Goal: Task Accomplishment & Management: Manage account settings

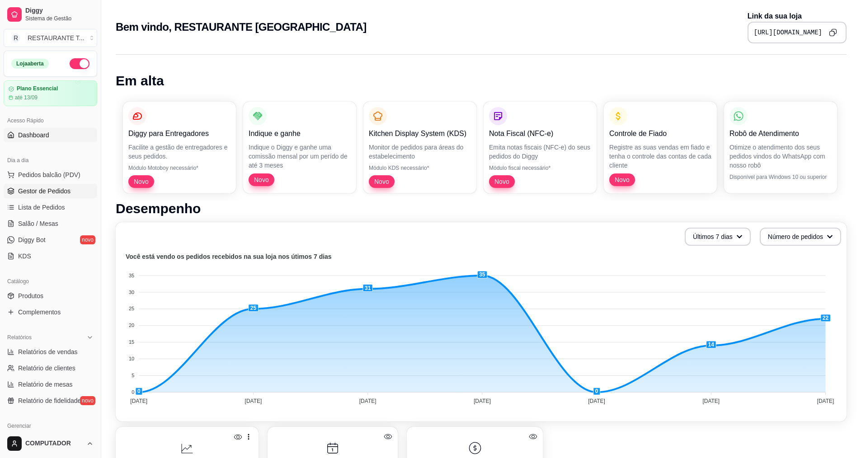
click at [53, 188] on span "Gestor de Pedidos" at bounding box center [44, 191] width 52 height 9
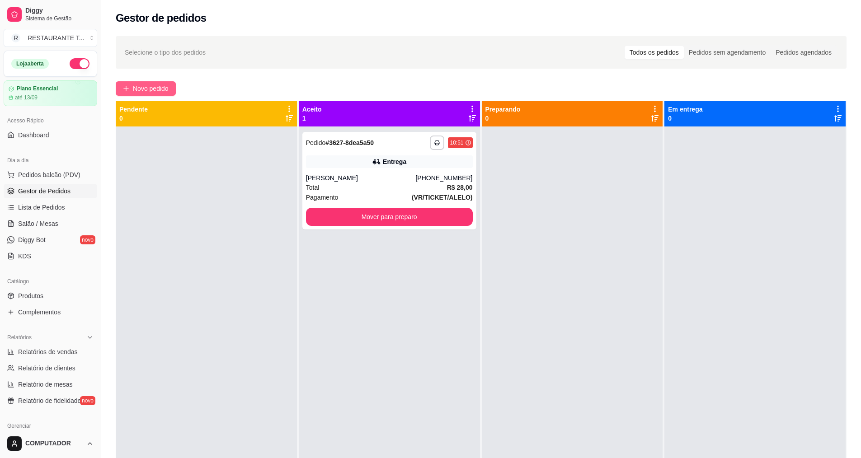
click at [129, 85] on button "Novo pedido" at bounding box center [146, 88] width 60 height 14
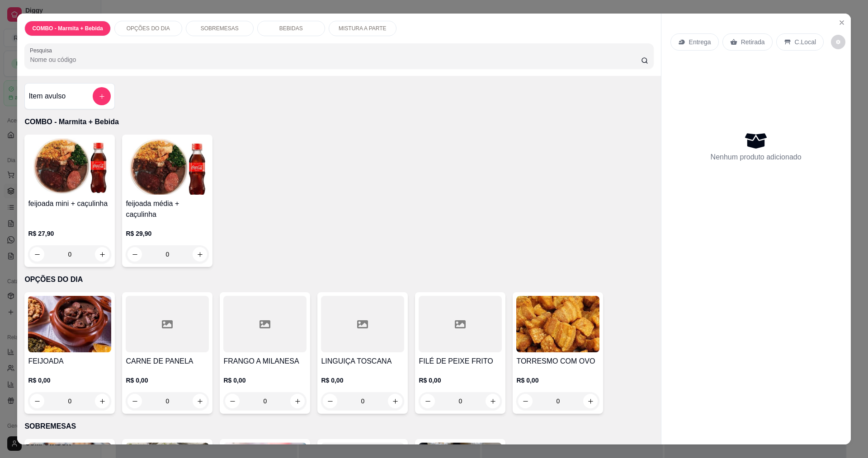
click at [101, 400] on div "0" at bounding box center [69, 401] width 83 height 18
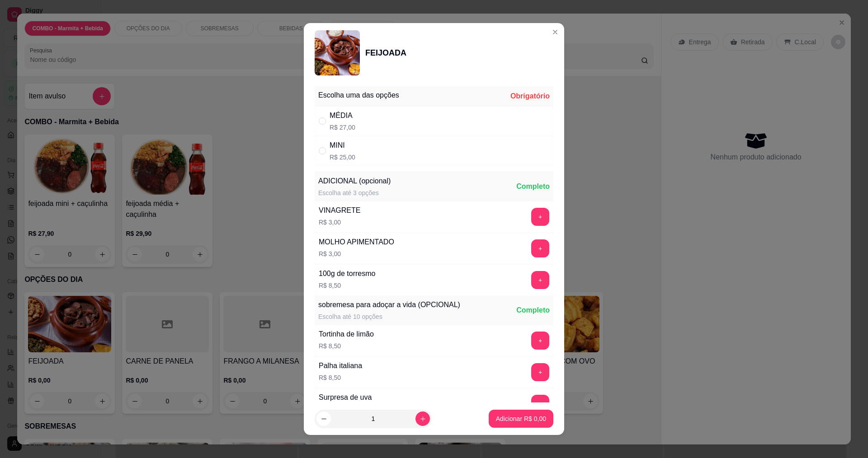
click at [324, 120] on div "" at bounding box center [324, 121] width 11 height 10
radio input "true"
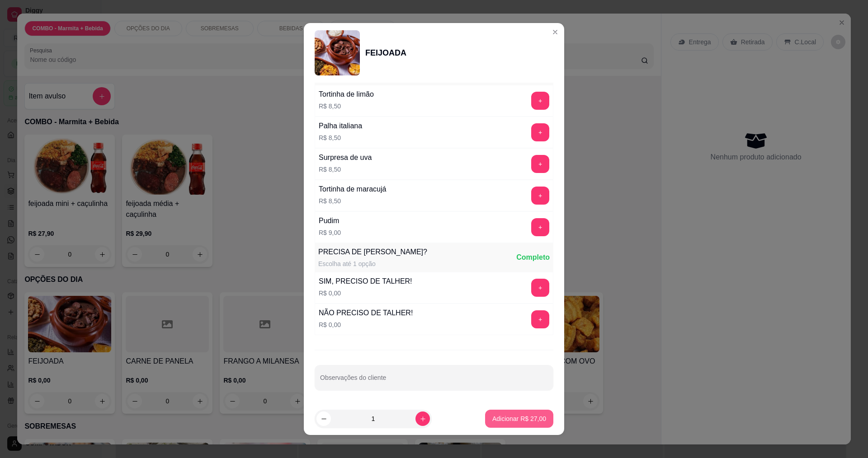
click at [504, 420] on p "Adicionar R$ 27,00" at bounding box center [519, 419] width 54 height 9
type input "1"
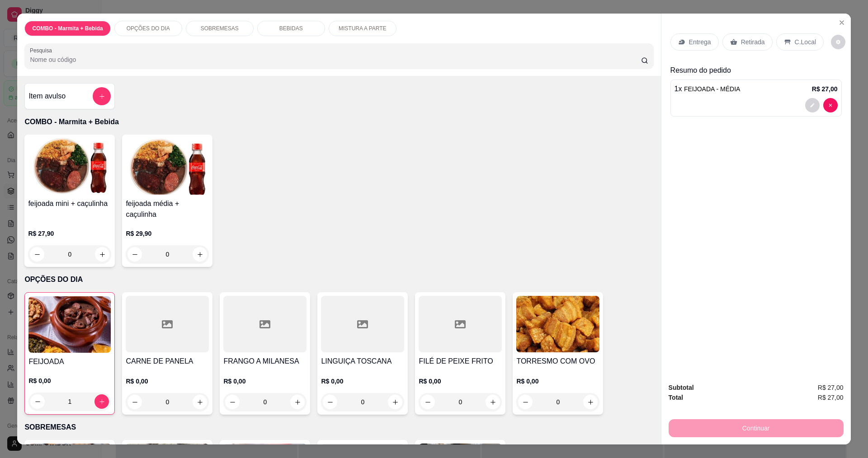
click at [689, 44] on p "Entrega" at bounding box center [700, 42] width 22 height 9
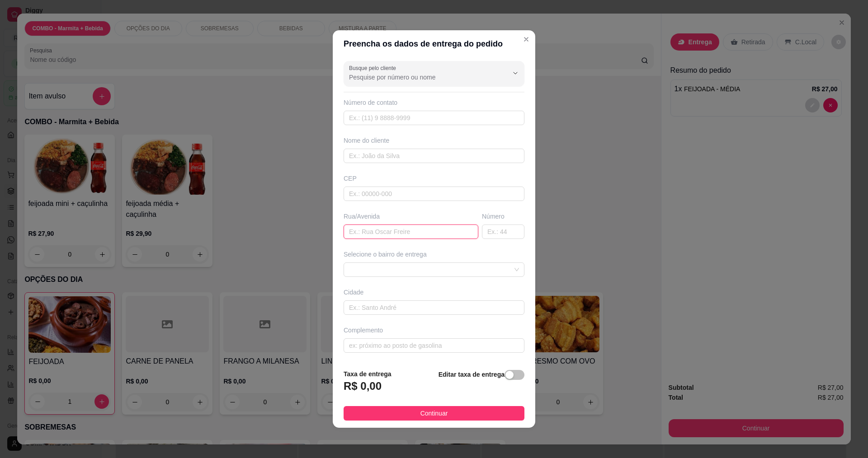
click at [420, 235] on input "text" at bounding box center [411, 232] width 135 height 14
type input "[PERSON_NAME]"
click at [426, 270] on span at bounding box center [434, 270] width 170 height 14
type input "1071"
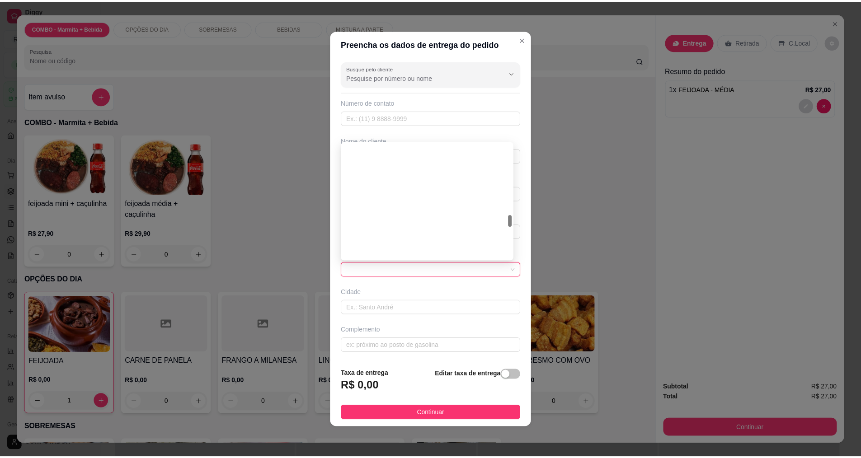
scroll to position [678, 0]
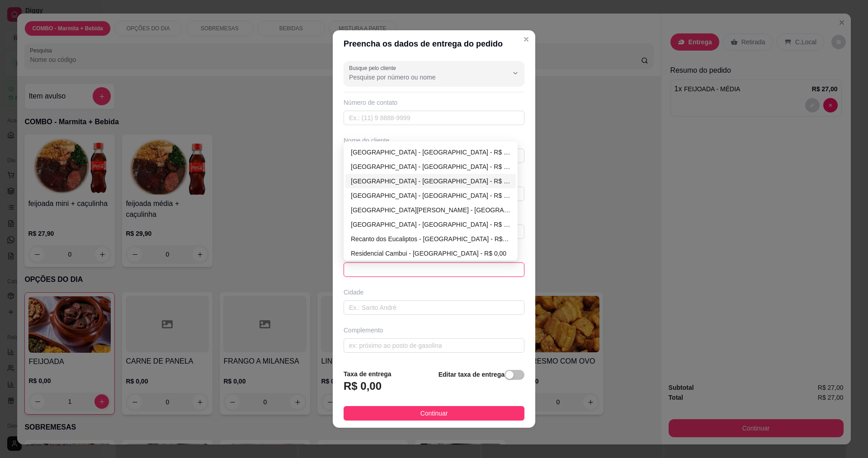
click at [391, 177] on div "[GEOGRAPHIC_DATA] - [GEOGRAPHIC_DATA] - R$ 0,00" at bounding box center [431, 181] width 160 height 10
type input "[GEOGRAPHIC_DATA]"
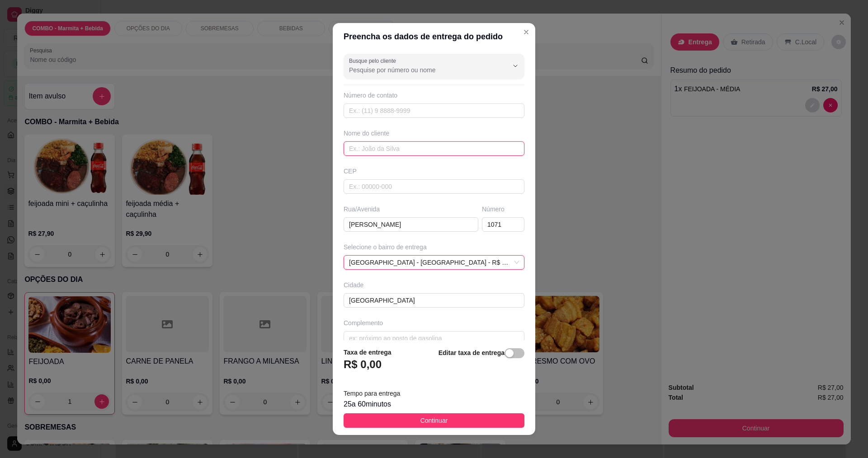
click at [377, 146] on input "text" at bounding box center [434, 149] width 181 height 14
type input "VALDIR"
click at [443, 422] on button "Continuar" at bounding box center [434, 421] width 181 height 14
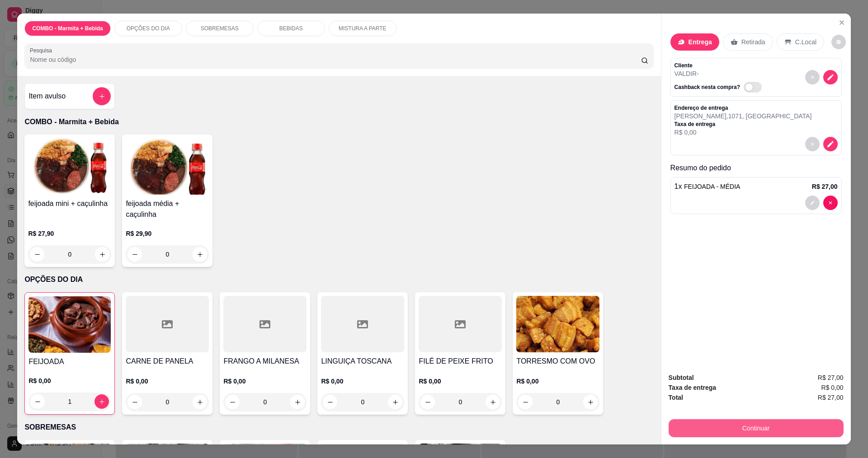
click at [737, 426] on button "Continuar" at bounding box center [756, 429] width 175 height 18
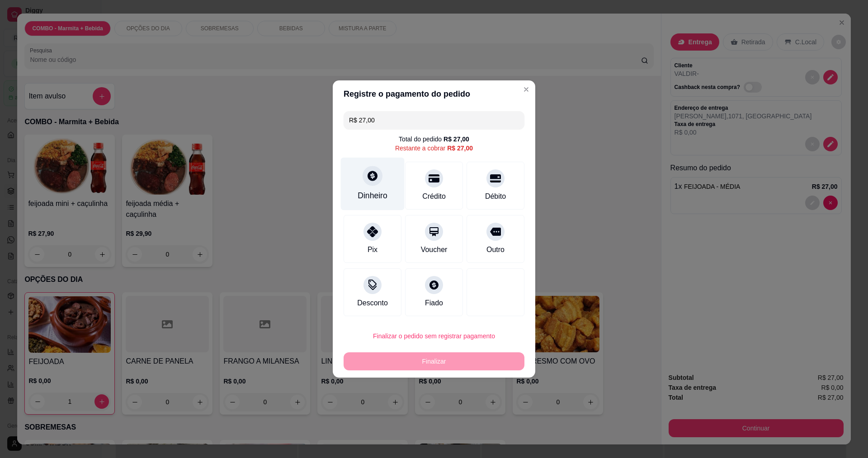
click at [375, 190] on div "Dinheiro" at bounding box center [373, 184] width 64 height 53
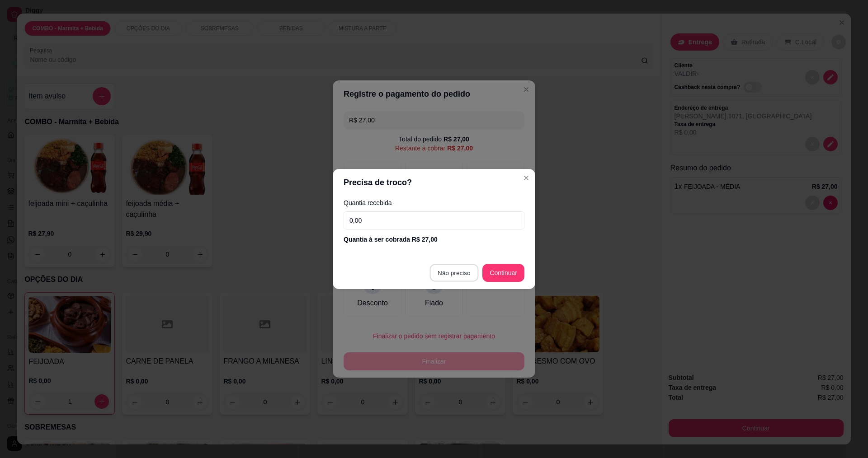
type input "R$ 0,00"
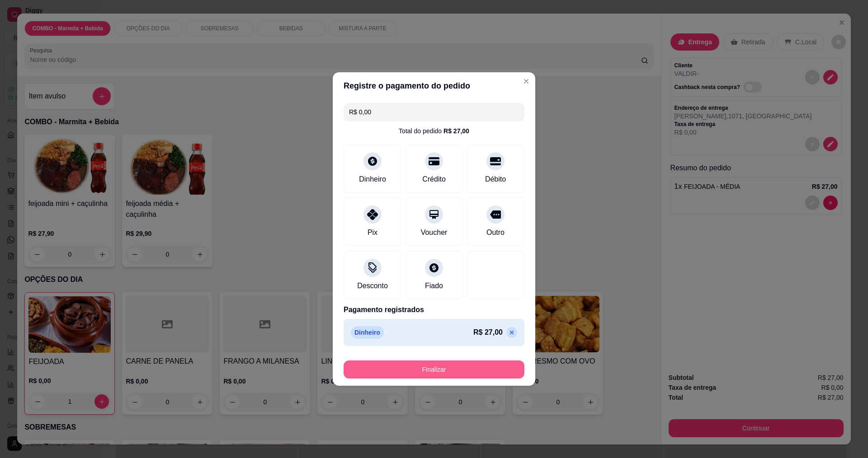
click at [433, 370] on button "Finalizar" at bounding box center [434, 370] width 181 height 18
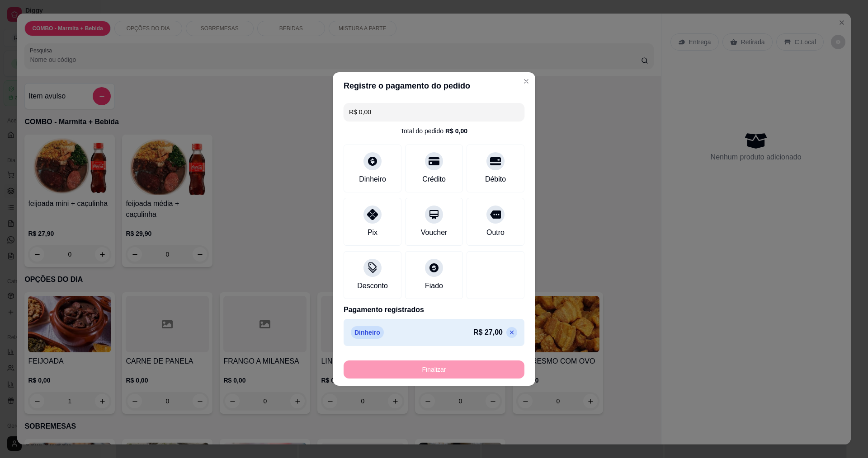
type input "0"
type input "-R$ 27,00"
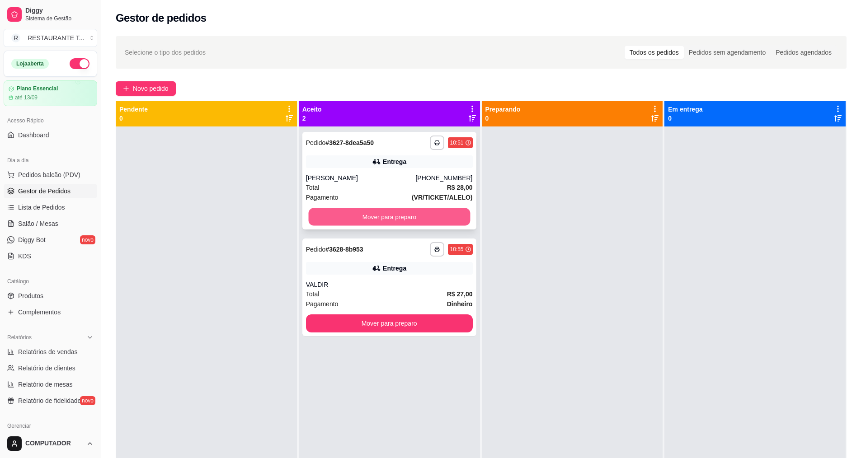
click at [392, 217] on button "Mover para preparo" at bounding box center [389, 217] width 162 height 18
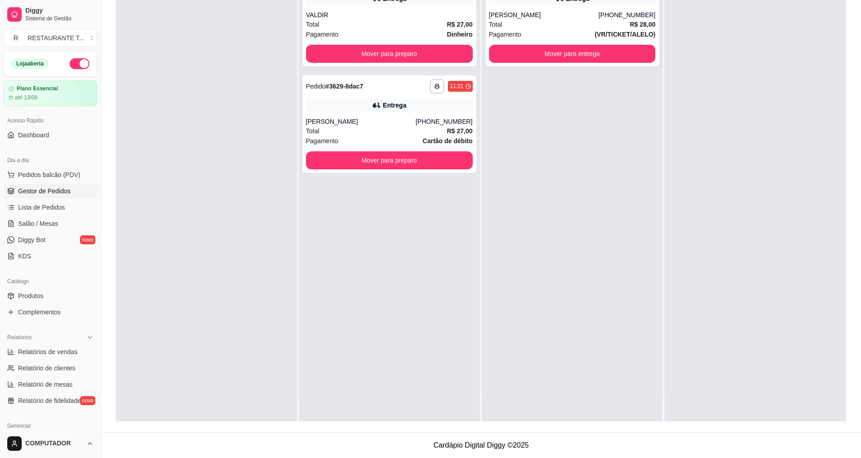
scroll to position [192, 0]
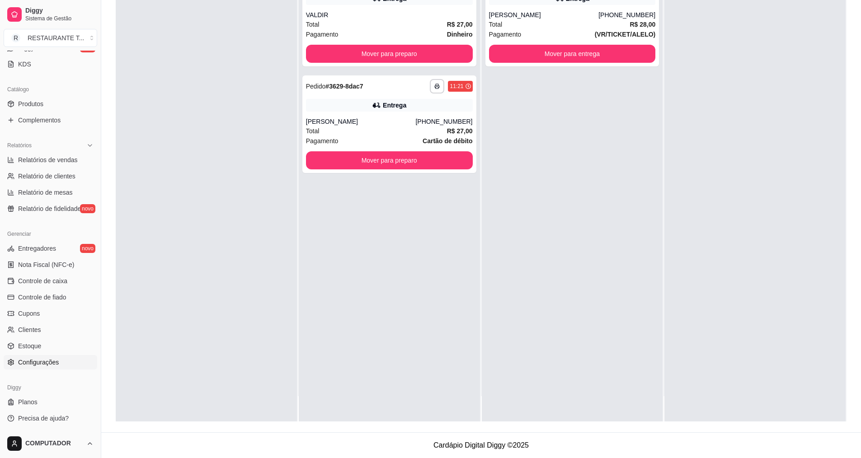
click at [47, 361] on span "Configurações" at bounding box center [38, 362] width 41 height 9
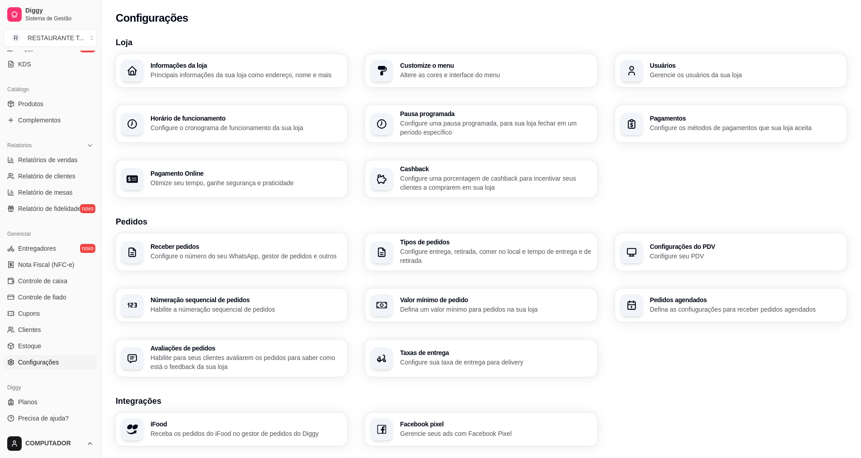
click at [544, 357] on div "Taxas de entrega Configure sua taxa de entrega para delivery" at bounding box center [495, 358] width 191 height 17
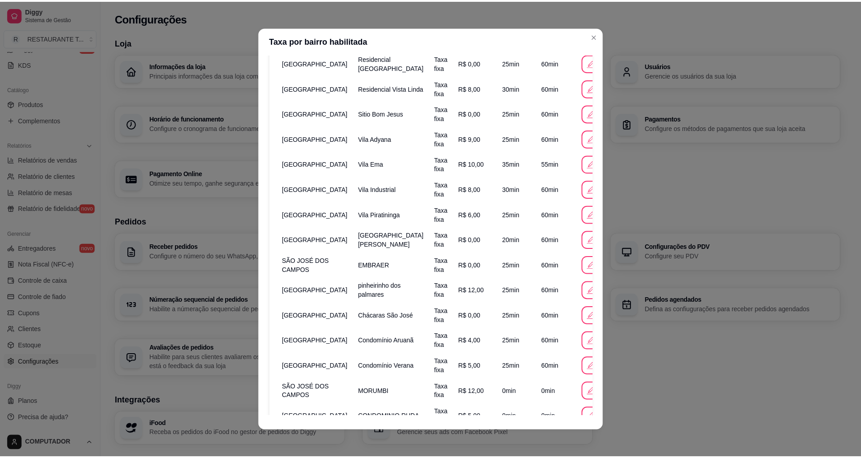
scroll to position [1762, 0]
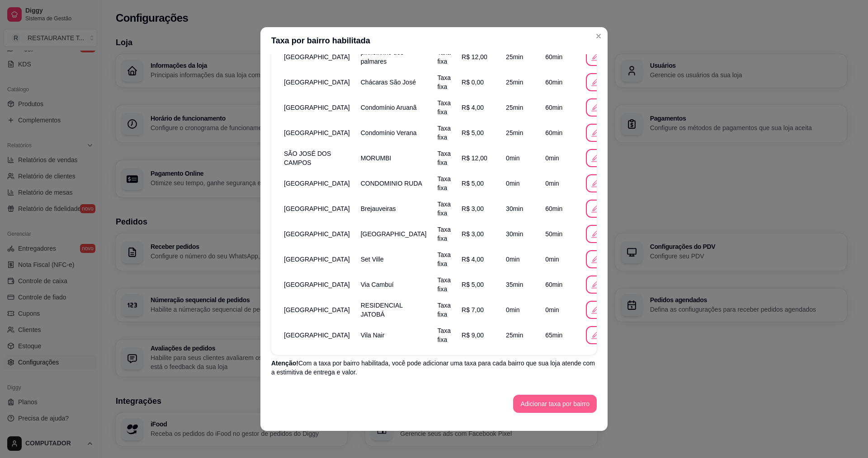
click at [575, 405] on button "Adicionar taxa por bairro" at bounding box center [555, 404] width 84 height 18
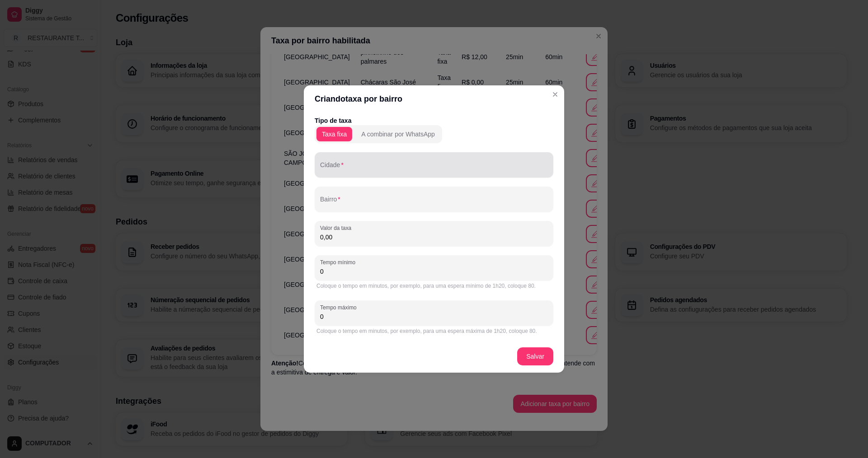
click at [347, 166] on input "Cidade" at bounding box center [434, 168] width 228 height 9
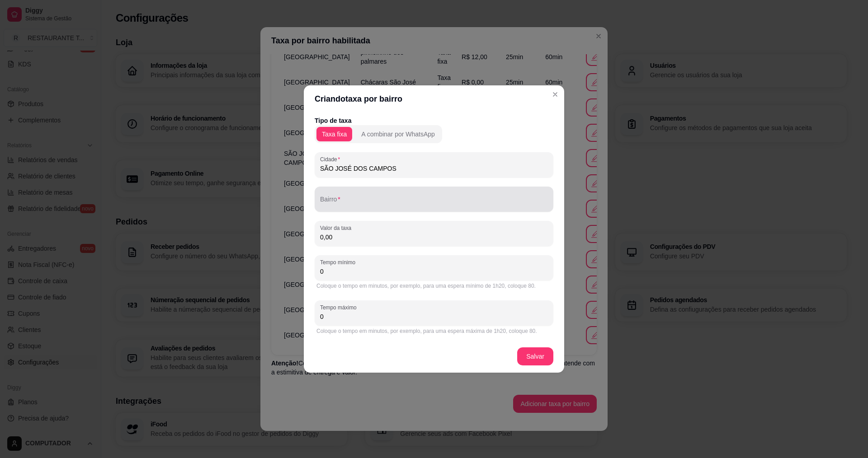
type input "SÃO JOSÉ DOS CAMPOS"
click at [360, 198] on input "Bairro" at bounding box center [434, 202] width 228 height 9
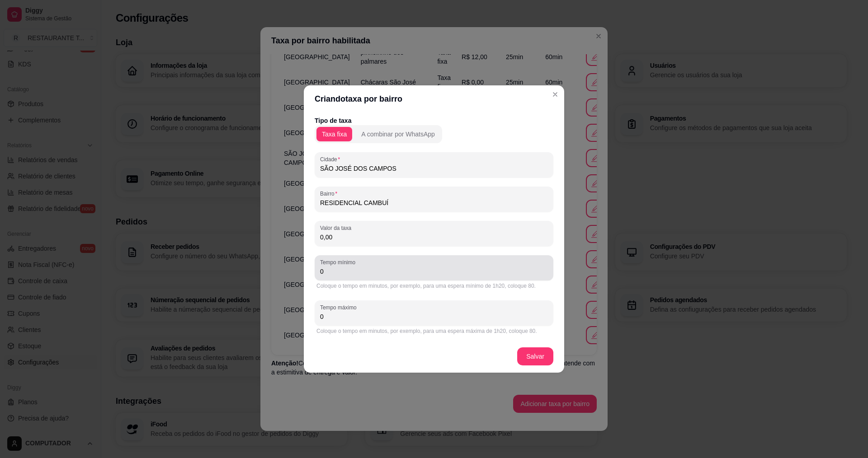
type input "RESIDENCIAL CAMBUÍ"
click at [384, 270] on input "0" at bounding box center [434, 271] width 228 height 9
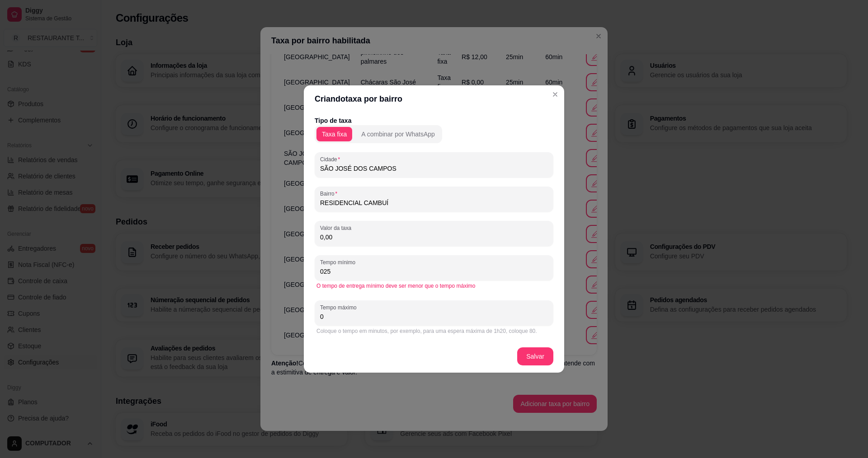
type input "025"
click at [323, 316] on input "085" at bounding box center [434, 316] width 228 height 9
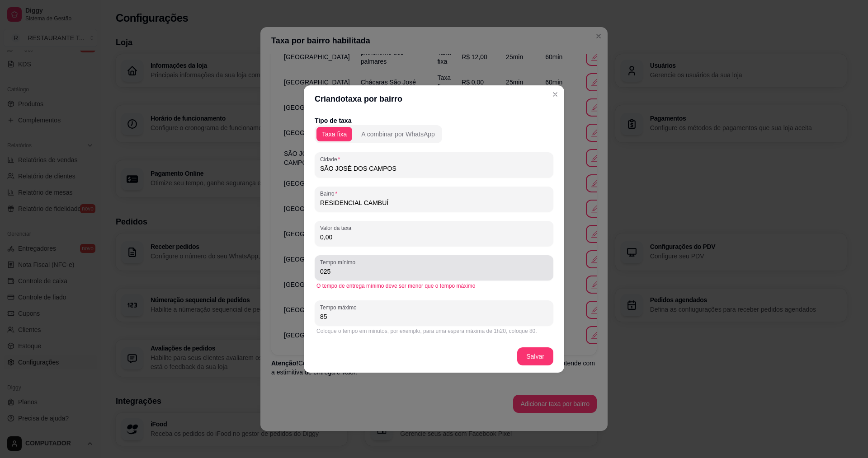
type input "85"
click at [323, 272] on input "025" at bounding box center [434, 271] width 228 height 9
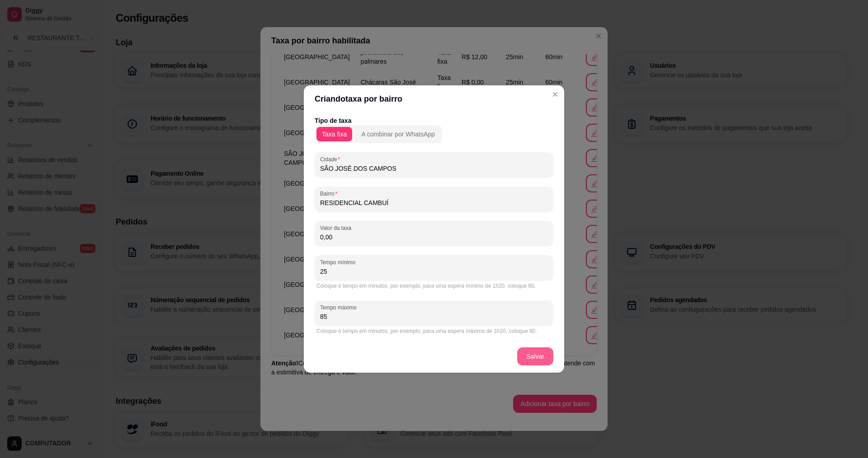
type input "25"
